Goal: Information Seeking & Learning: Learn about a topic

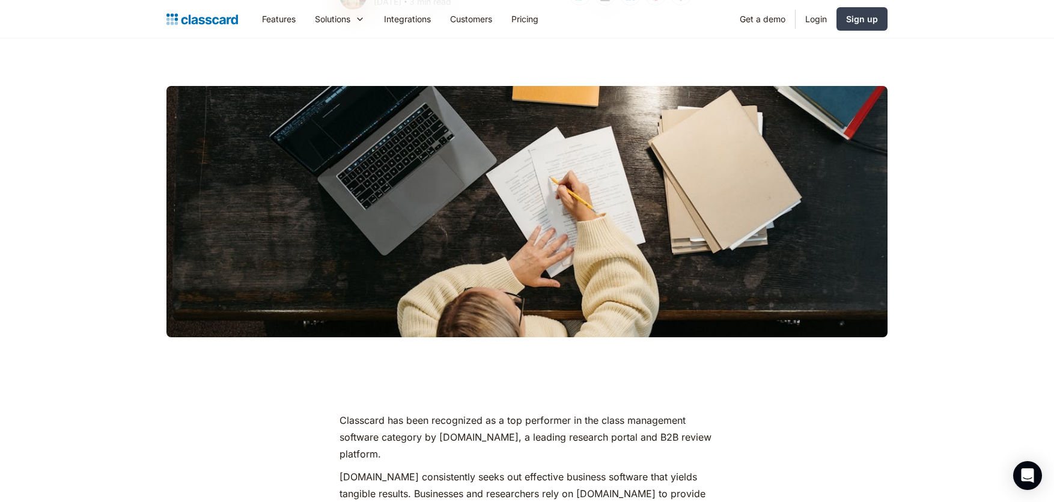
scroll to position [157, 0]
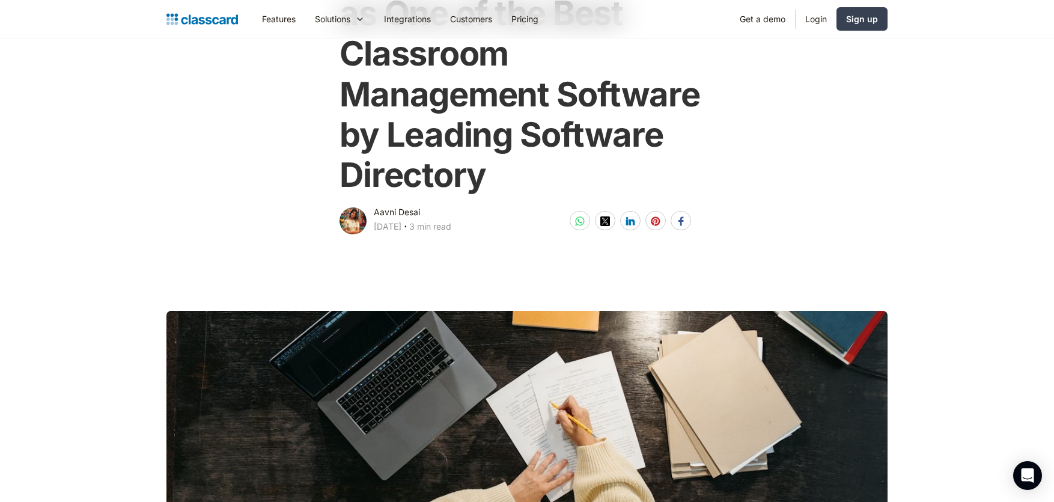
click at [210, 21] on img "home" at bounding box center [202, 19] width 72 height 17
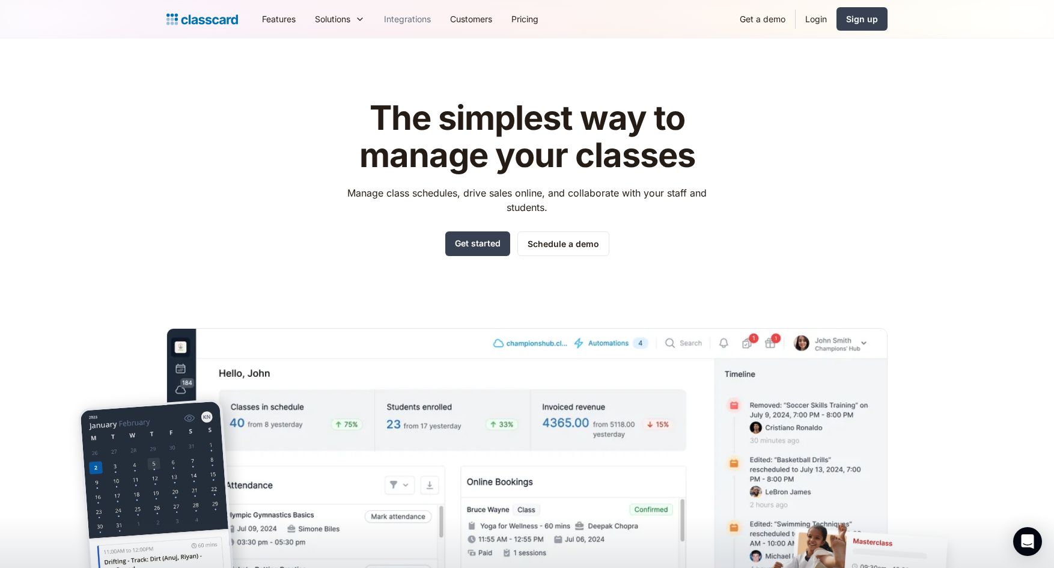
click at [404, 22] on link "Integrations" at bounding box center [407, 18] width 66 height 27
